Goal: Find specific page/section: Find specific page/section

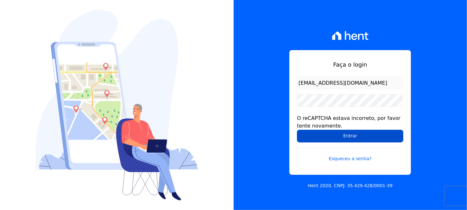
click at [375, 134] on input "Entrar" at bounding box center [350, 136] width 106 height 13
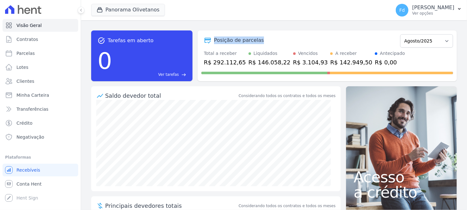
drag, startPoint x: 207, startPoint y: 35, endPoint x: 302, endPoint y: 39, distance: 95.8
click at [302, 39] on div "Posição de parcelas Março/2023 Abril/2023 Maio/2023 Junho/2023 Julho/2023 Agost…" at bounding box center [328, 40] width 252 height 15
click at [253, 30] on div "Posição de parcelas Março/2023 Abril/2023 Maio/2023 Junho/2023 Julho/2023 Agost…" at bounding box center [328, 55] width 260 height 51
